Goal: Information Seeking & Learning: Learn about a topic

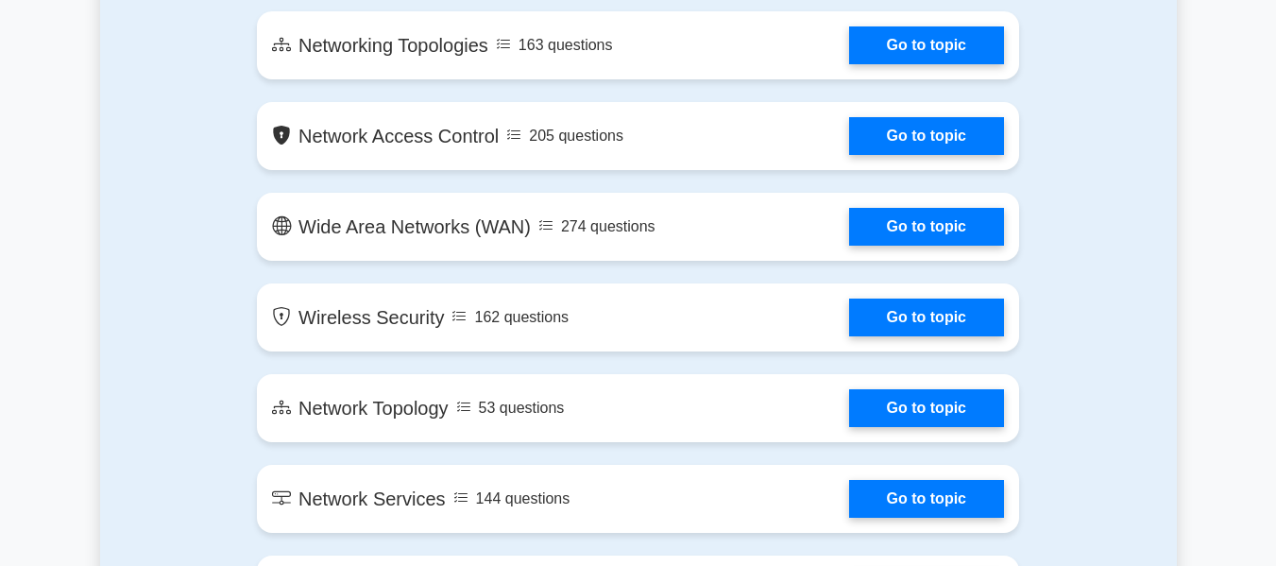
scroll to position [2638, 0]
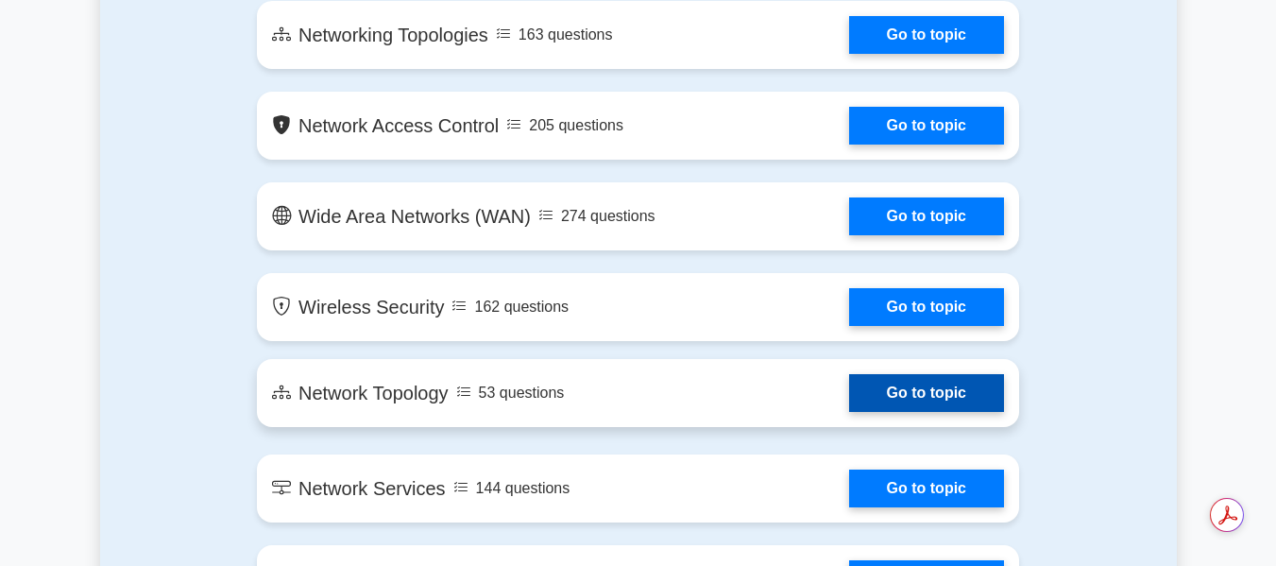
click at [889, 396] on link "Go to topic" at bounding box center [926, 393] width 155 height 38
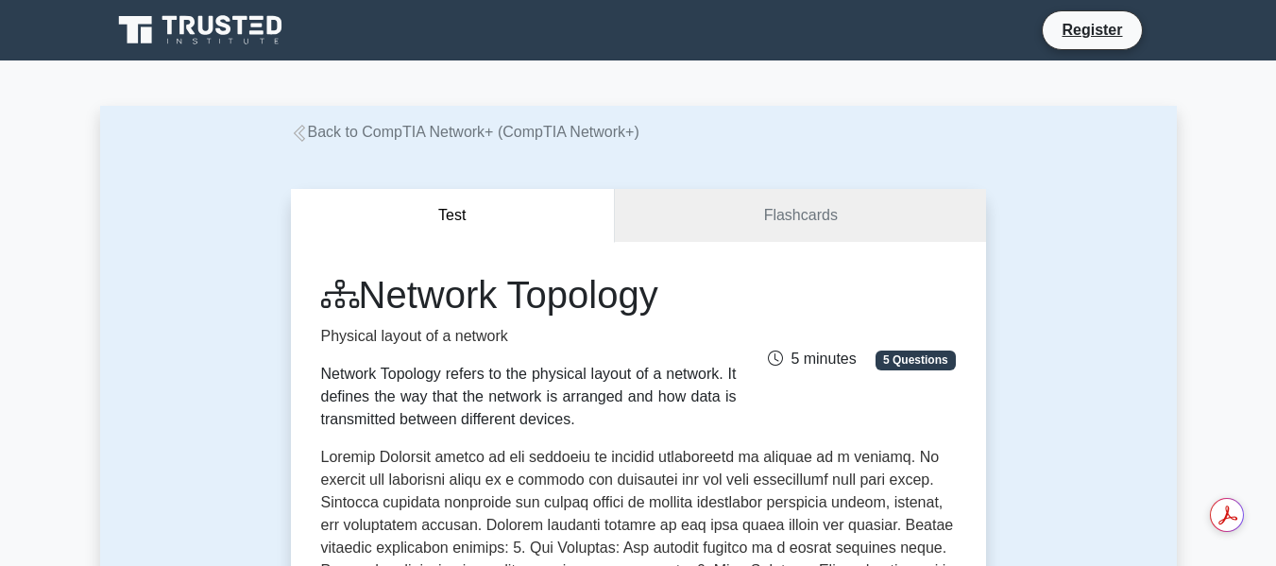
drag, startPoint x: 1255, startPoint y: 234, endPoint x: 1290, endPoint y: 215, distance: 38.9
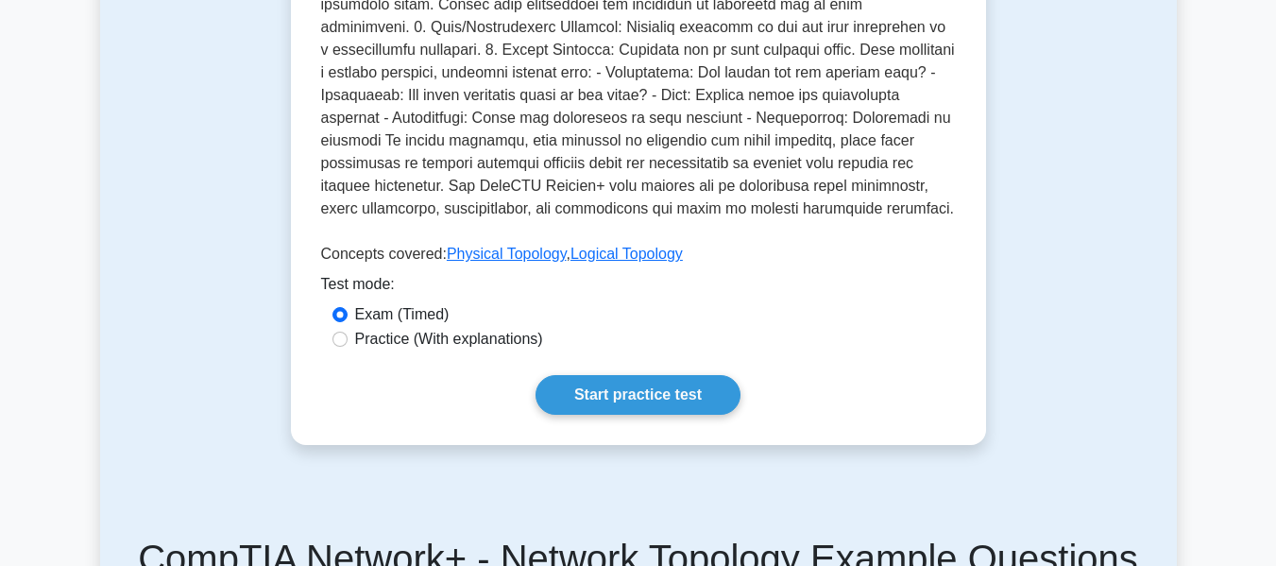
scroll to position [699, 0]
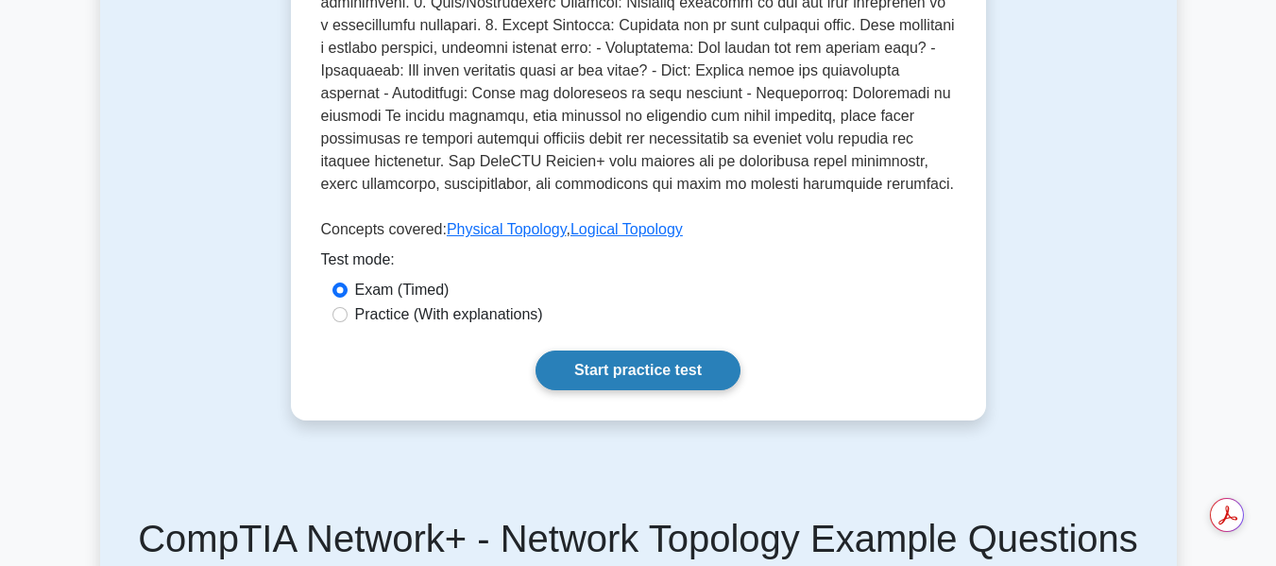
click at [568, 362] on link "Start practice test" at bounding box center [638, 370] width 205 height 40
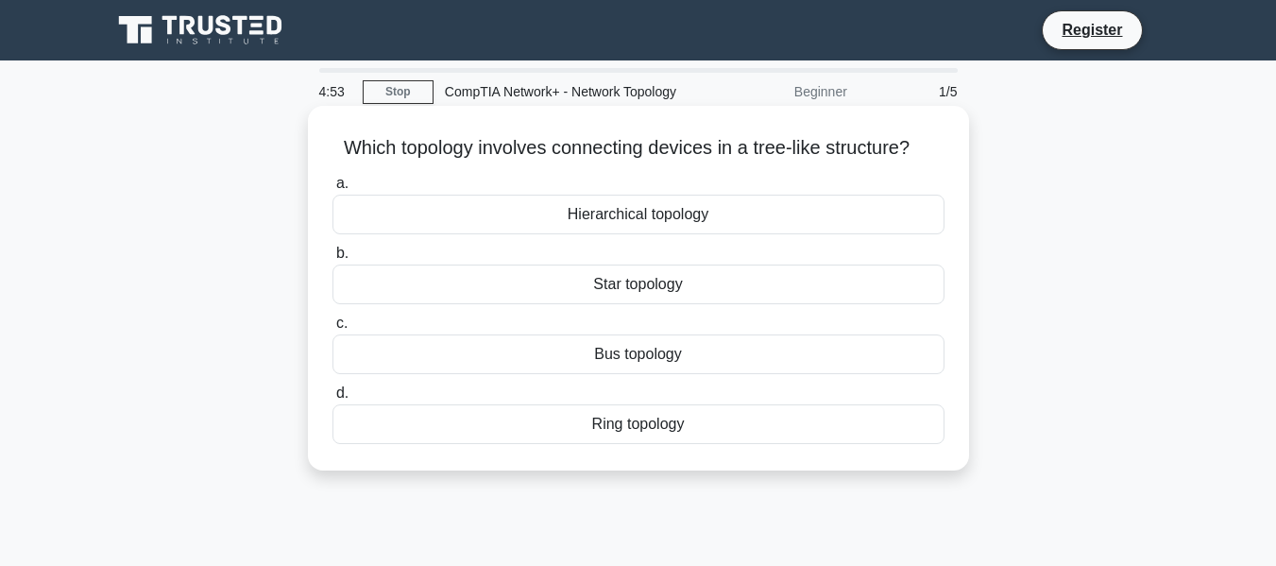
click at [844, 206] on div "Hierarchical topology" at bounding box center [639, 215] width 612 height 40
click at [333, 190] on input "a. Hierarchical topology" at bounding box center [333, 184] width 0 height 12
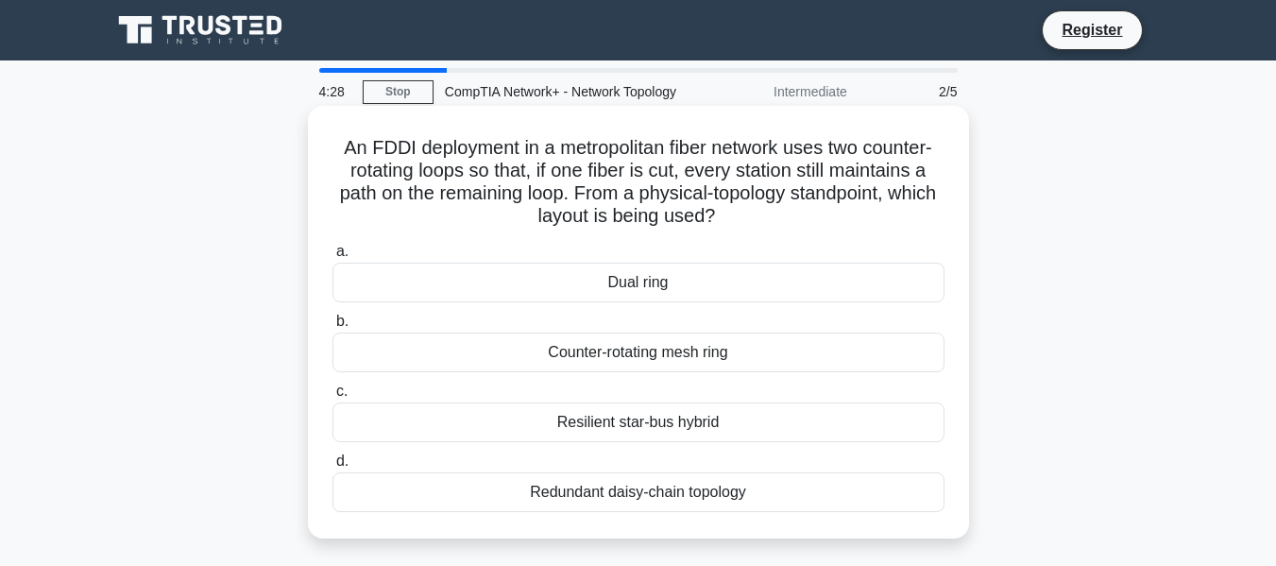
click at [675, 494] on div "Redundant daisy-chain topology" at bounding box center [639, 492] width 612 height 40
click at [333, 468] on input "d. Redundant daisy-chain topology" at bounding box center [333, 461] width 0 height 12
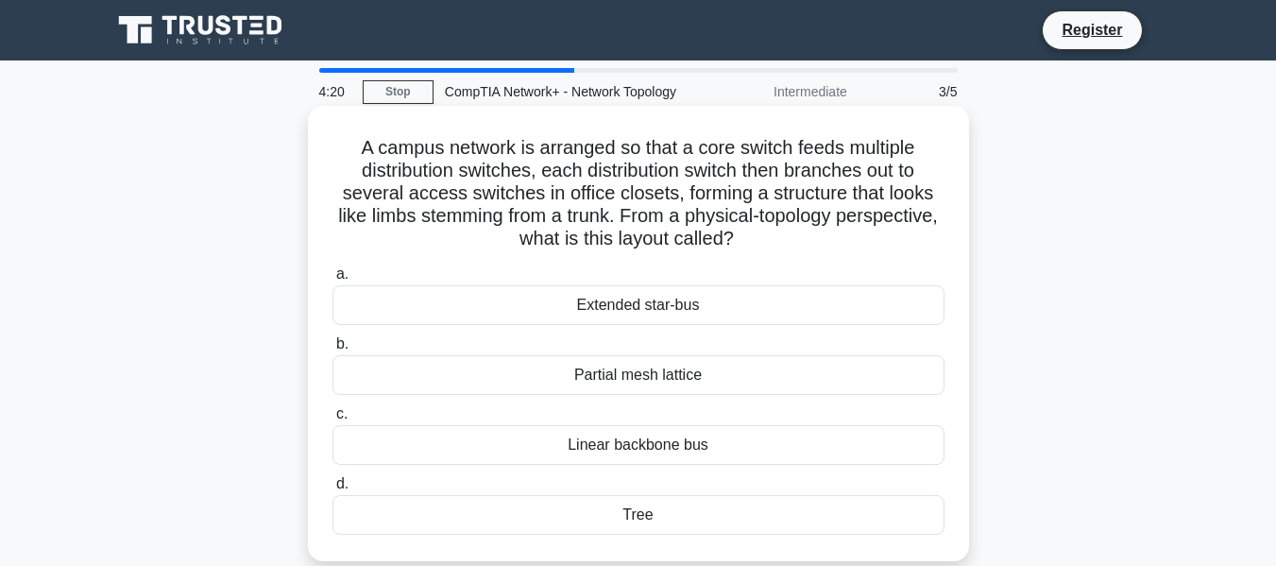
click at [665, 522] on div "Tree" at bounding box center [639, 515] width 612 height 40
click at [333, 490] on input "d. Tree" at bounding box center [333, 484] width 0 height 12
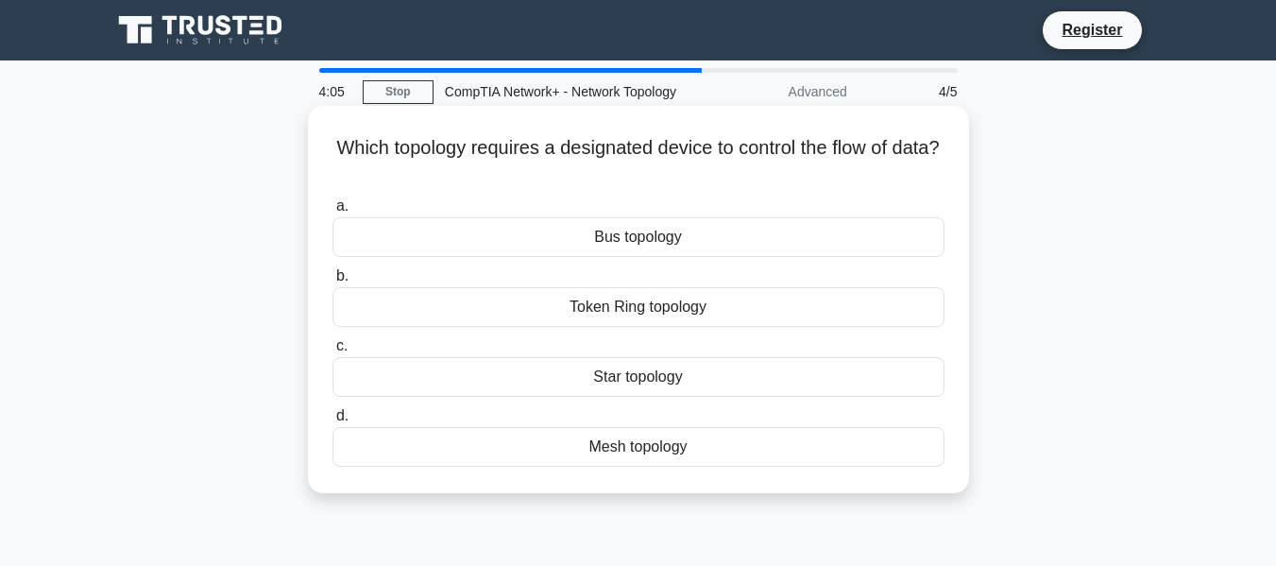
drag, startPoint x: 665, startPoint y: 522, endPoint x: 693, endPoint y: 432, distance: 95.0
click at [686, 446] on div "4:05 Stop CompTIA Network+ - Network Topology Advanced 4/5 Which topology requi…" at bounding box center [638, 540] width 1077 height 945
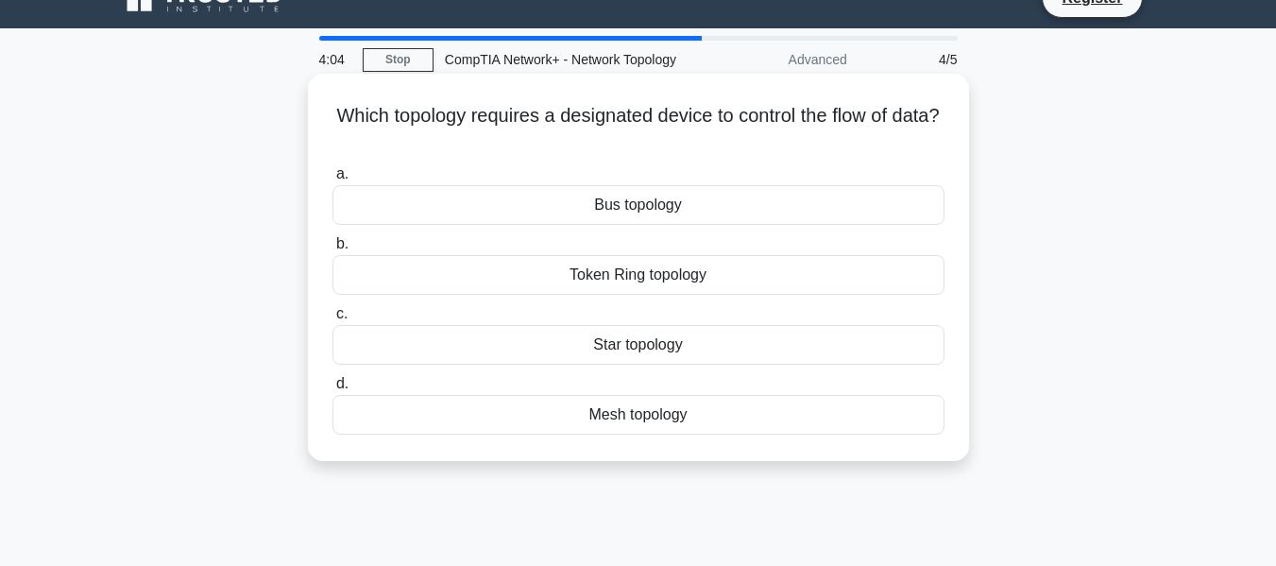
scroll to position [33, 0]
click at [687, 428] on div "Mesh topology" at bounding box center [639, 414] width 612 height 40
click at [333, 389] on input "d. Mesh topology" at bounding box center [333, 383] width 0 height 12
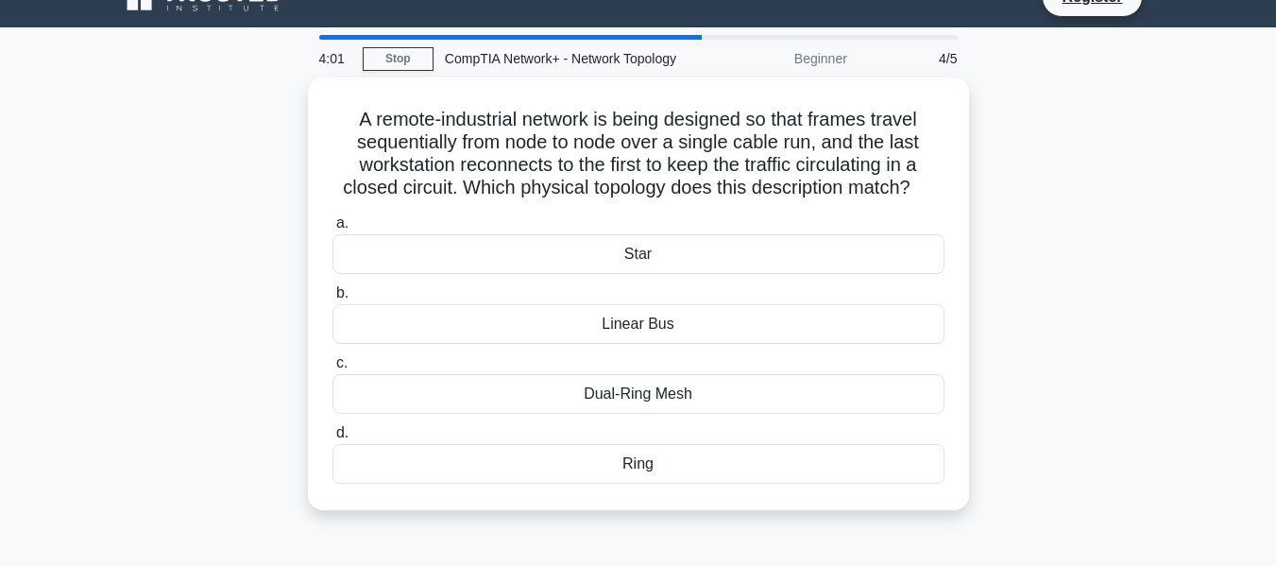
scroll to position [0, 0]
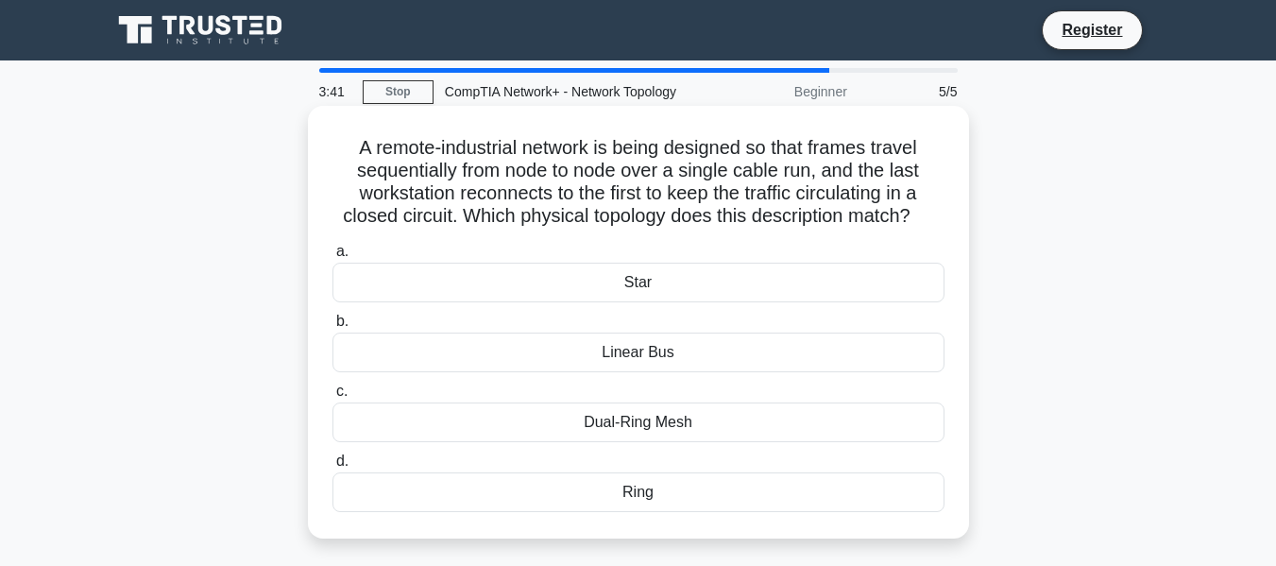
click at [687, 425] on div "Dual-Ring Mesh" at bounding box center [639, 422] width 612 height 40
click at [333, 398] on input "c. Dual-Ring Mesh" at bounding box center [333, 391] width 0 height 12
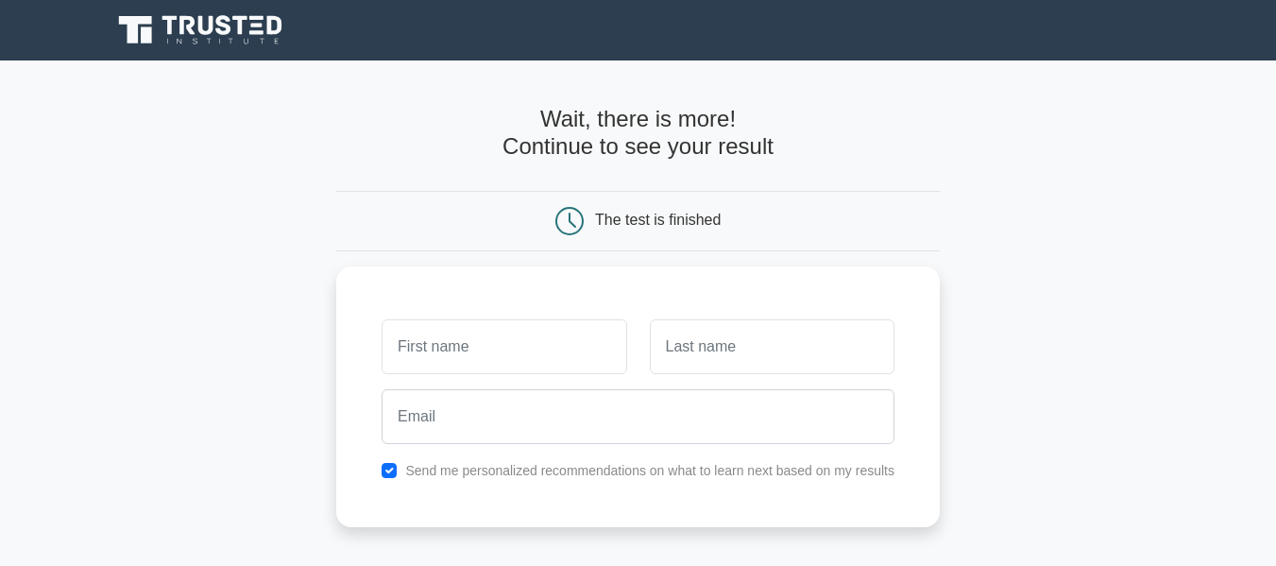
scroll to position [384, 0]
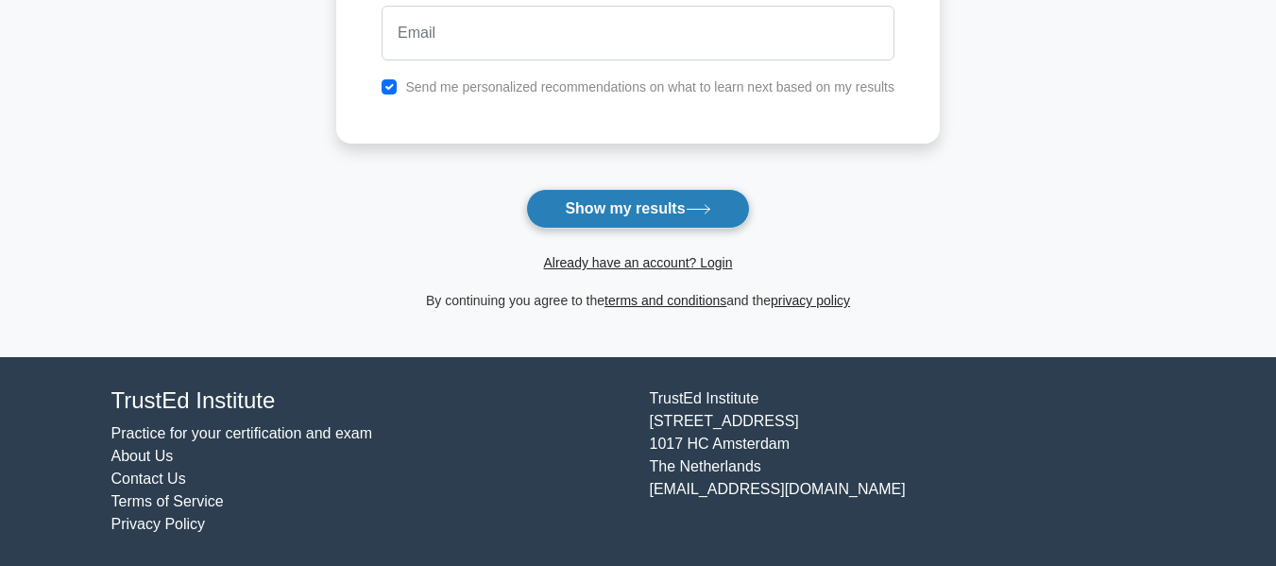
click at [567, 193] on button "Show my results" at bounding box center [637, 209] width 223 height 40
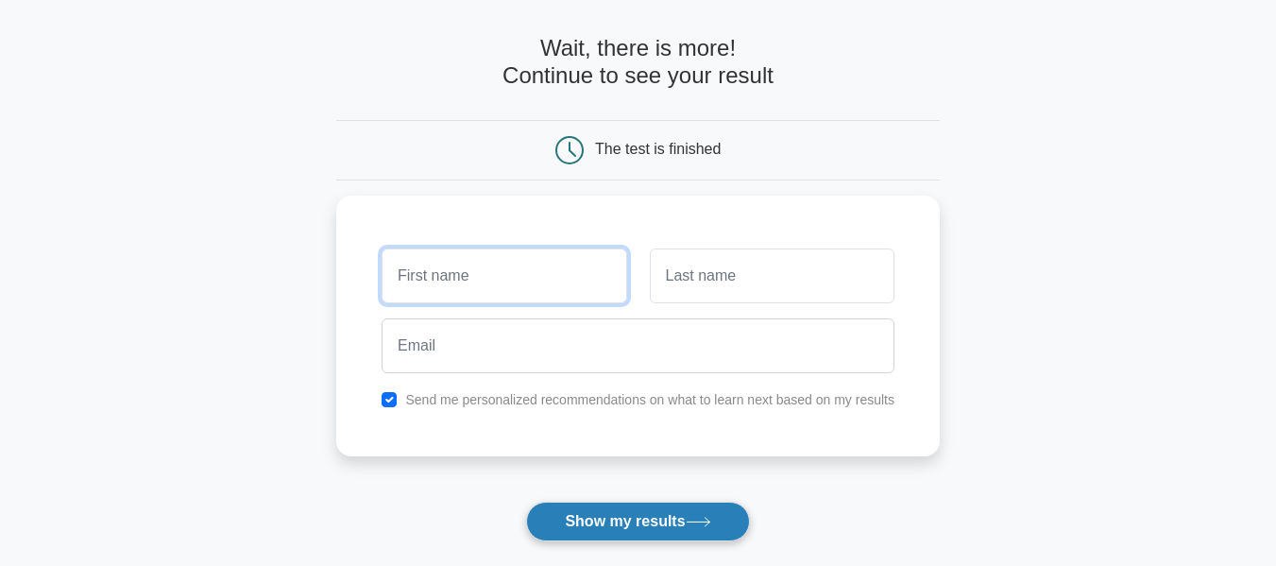
scroll to position [64, 0]
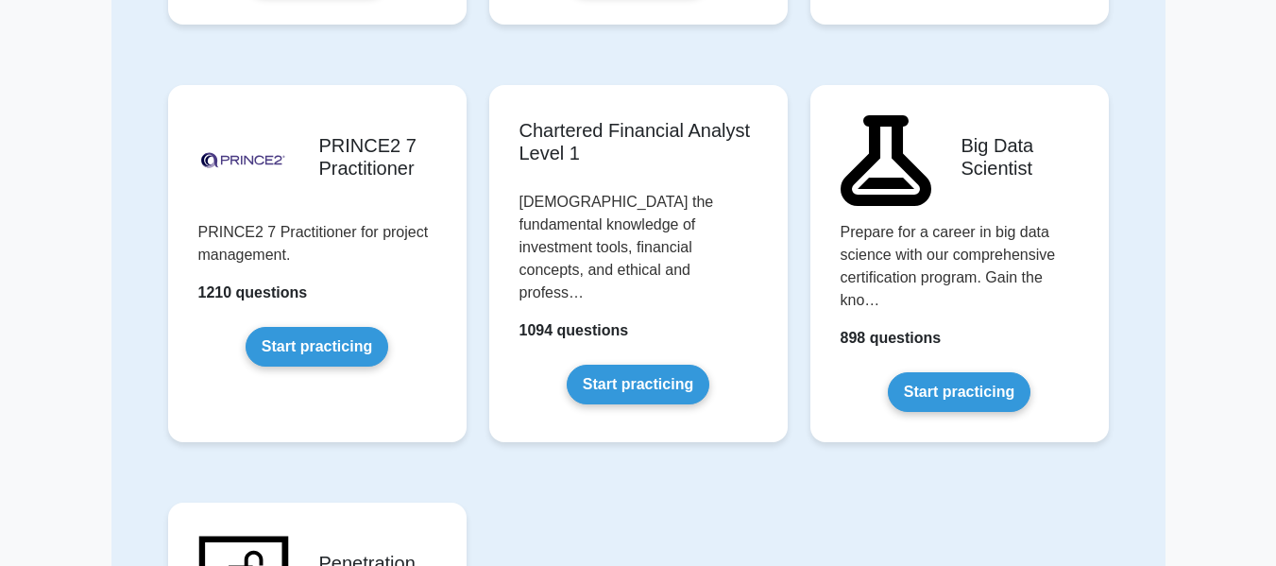
scroll to position [3921, 0]
